Goal: Find specific page/section: Find specific page/section

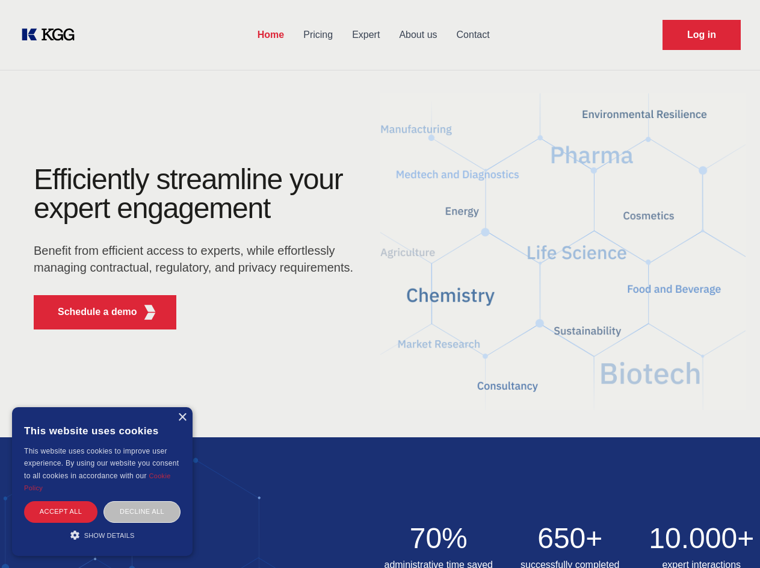
click at [380, 284] on div "Efficiently streamline your expert engagement Benefit from efficient access to …" at bounding box center [197, 252] width 366 height 174
click at [90, 312] on p "Schedule a demo" at bounding box center [97, 312] width 79 height 14
click at [182, 417] on div "× This website uses cookies This website uses cookies to improve user experienc…" at bounding box center [102, 481] width 181 height 149
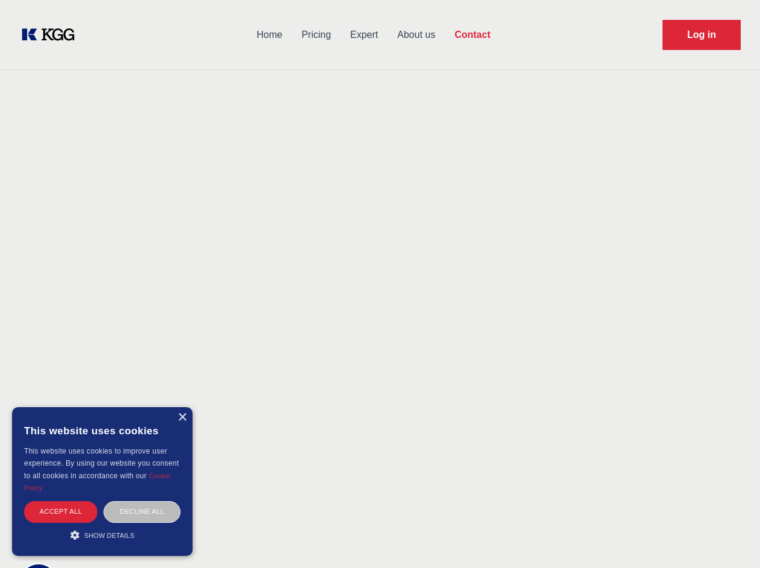
click at [61, 511] on div "Accept all" at bounding box center [60, 511] width 73 height 21
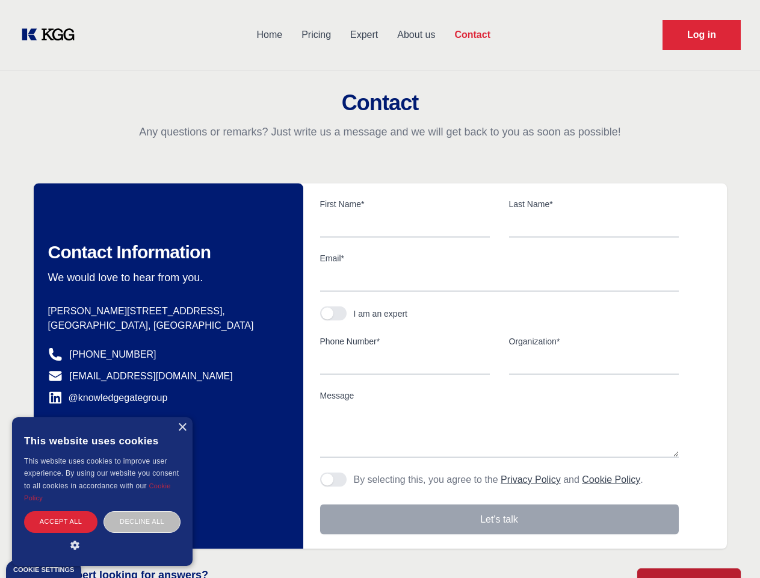
click at [142, 511] on div "Decline all" at bounding box center [142, 521] width 77 height 21
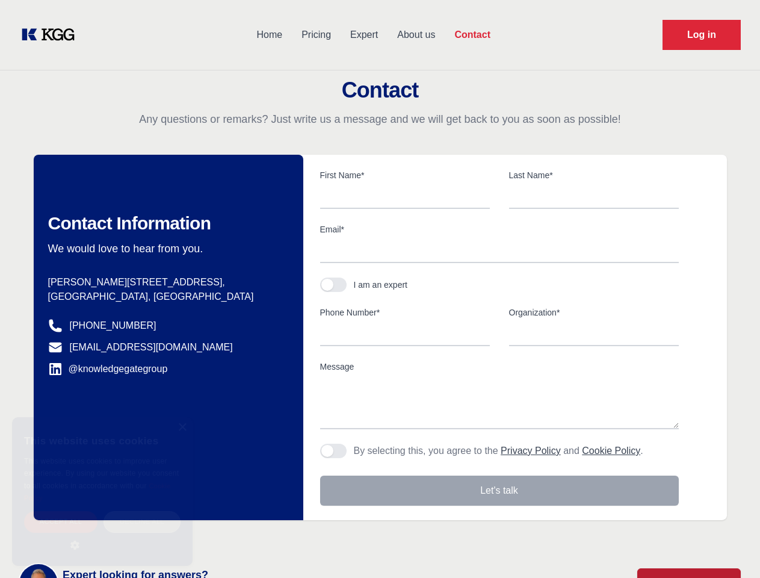
click at [102, 535] on main "Contact Any questions or remarks? Just write us a message and we will get back …" at bounding box center [380, 313] width 760 height 627
